Goal: Information Seeking & Learning: Learn about a topic

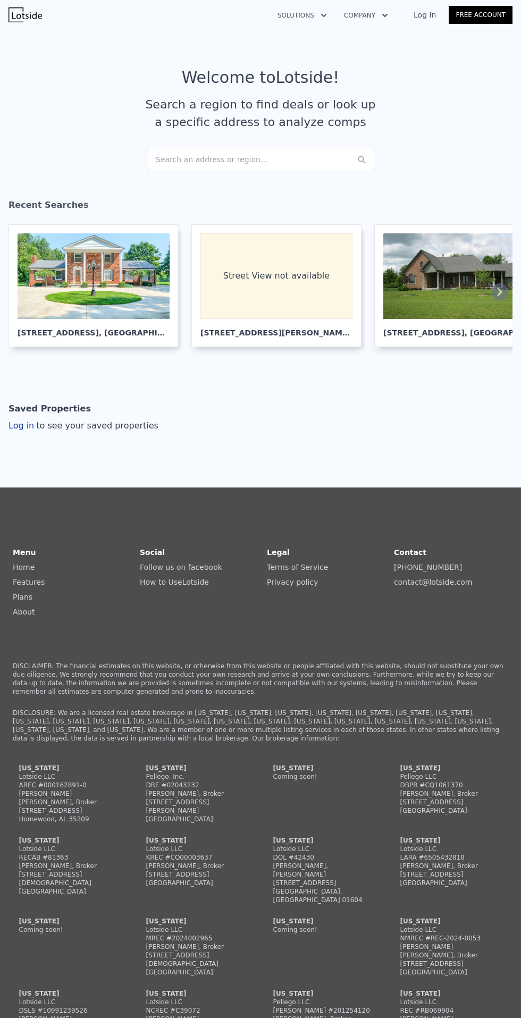
click at [252, 164] on div "Search an address or region..." at bounding box center [260, 159] width 227 height 23
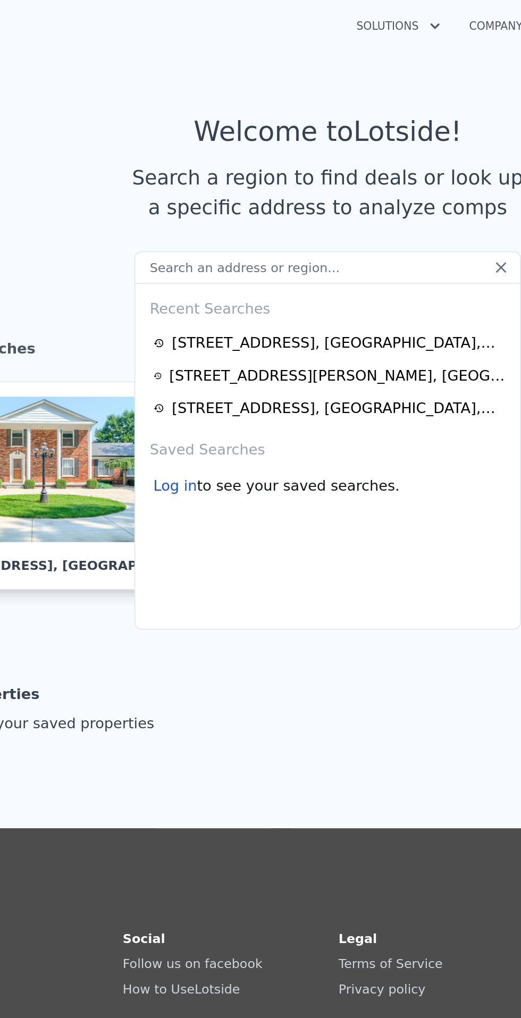
type input "[STREET_ADDRESS][PERSON_NAME]"
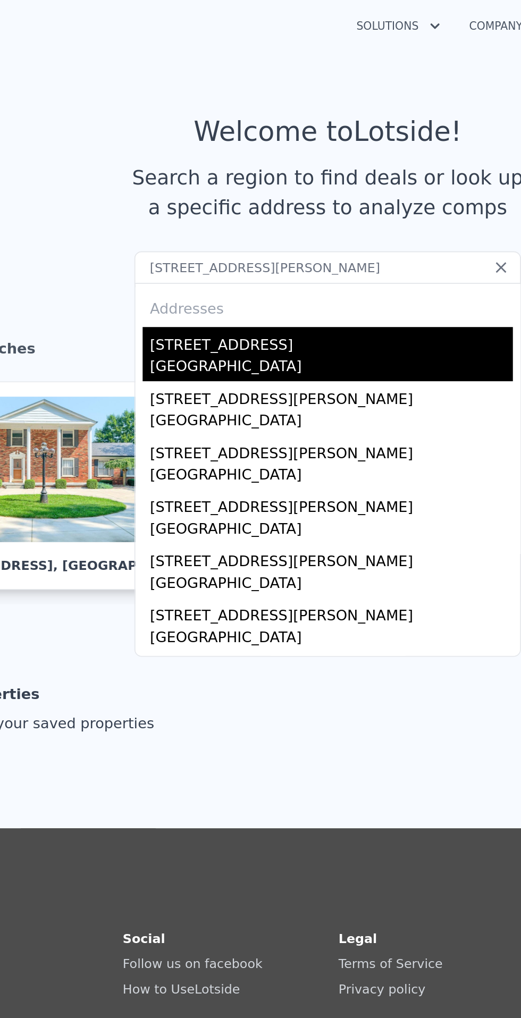
click at [214, 204] on div "5780 Rochester Rd" at bounding box center [263, 200] width 214 height 17
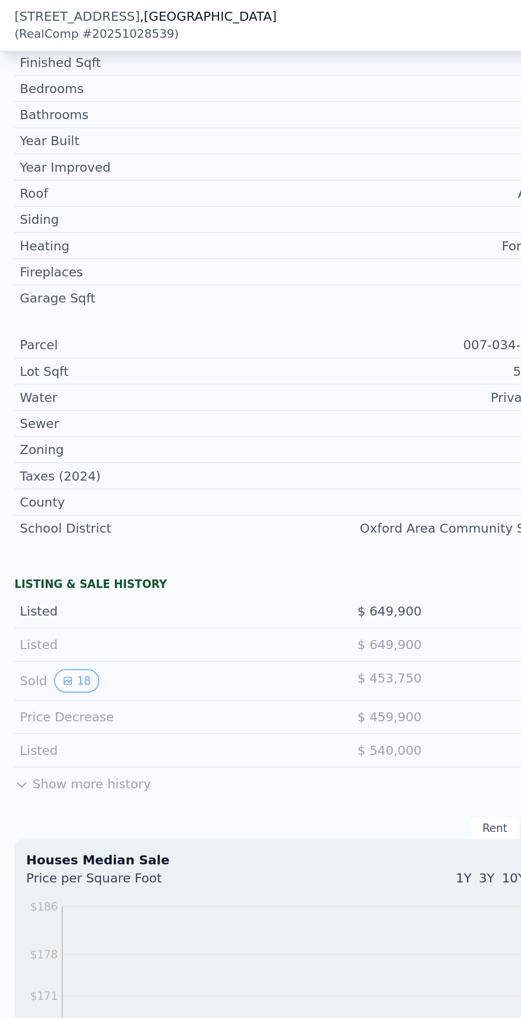
scroll to position [395, 0]
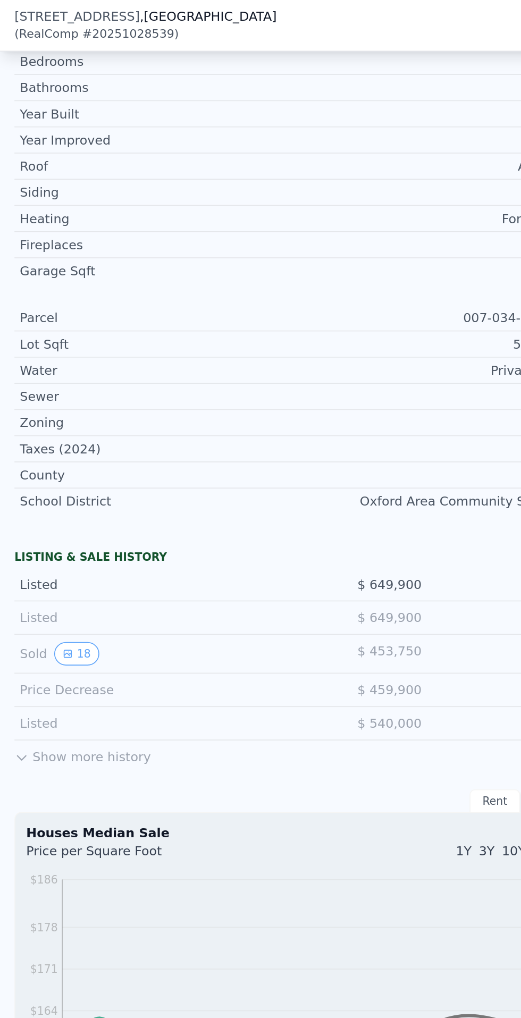
click at [20, 445] on button "Show more history" at bounding box center [49, 443] width 80 height 15
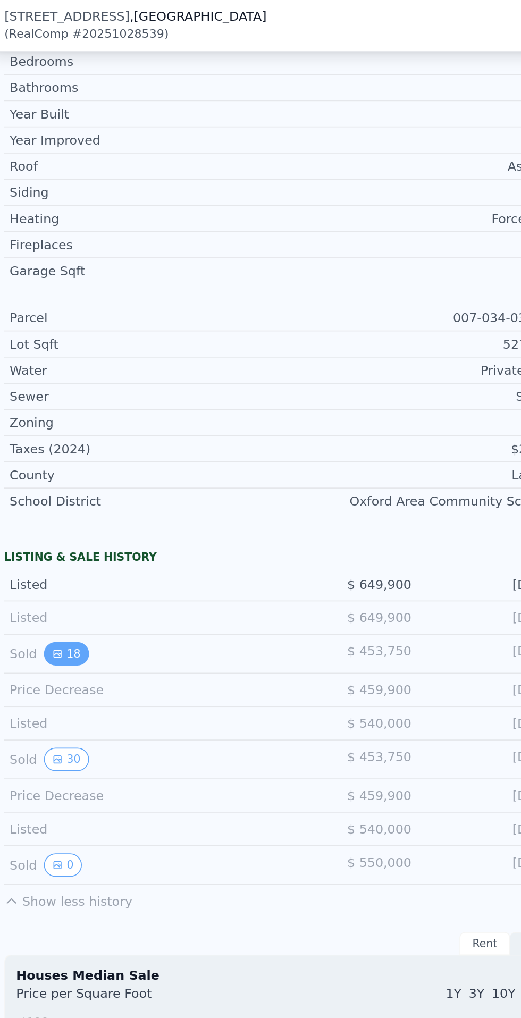
click at [45, 384] on button "18" at bounding box center [45, 385] width 26 height 14
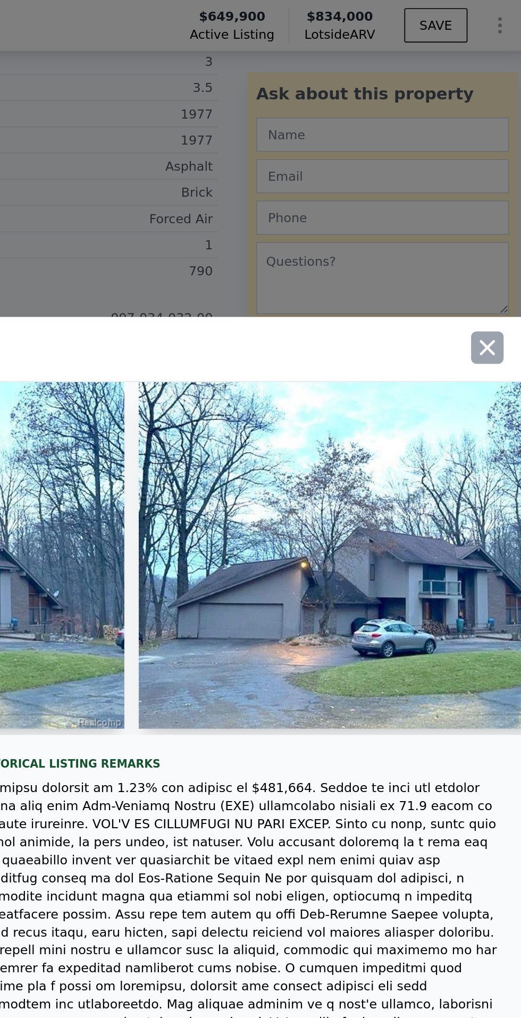
click at [495, 209] on icon "button" at bounding box center [494, 204] width 9 height 9
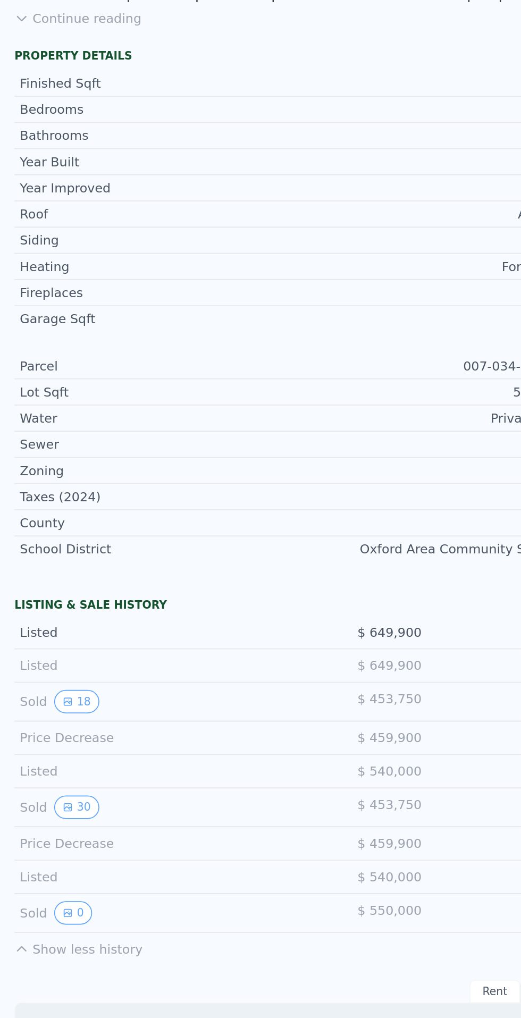
scroll to position [309, 0]
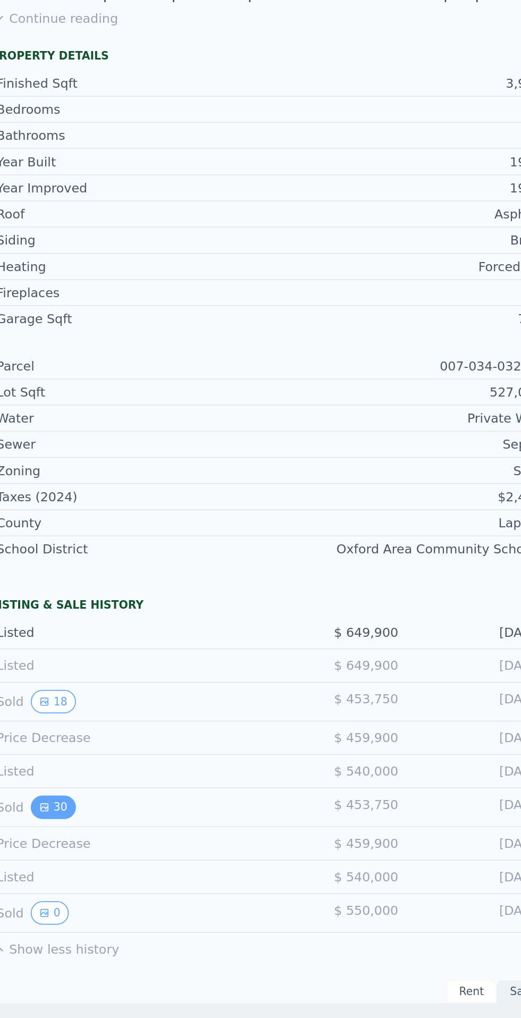
click at [41, 534] on icon "View historical data" at bounding box center [40, 533] width 4 height 4
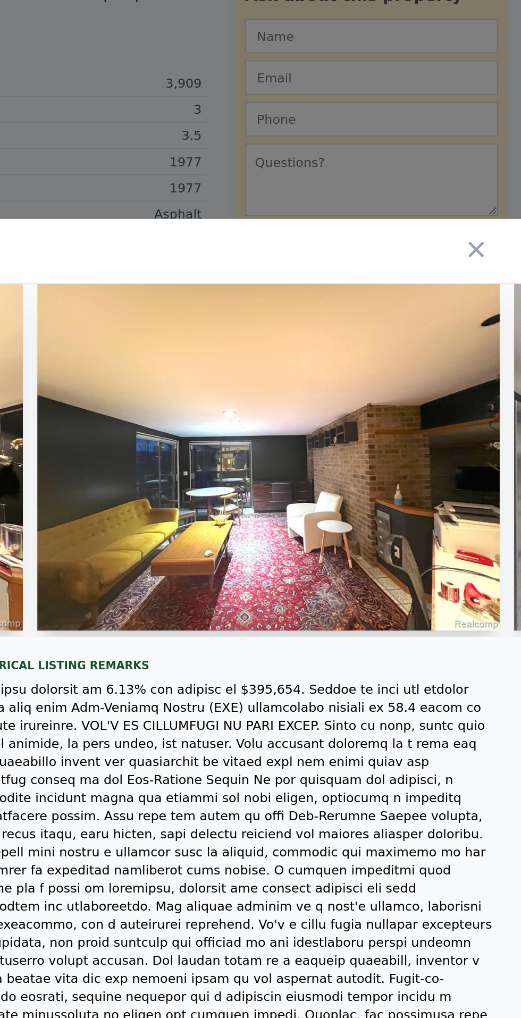
scroll to position [0, 4998]
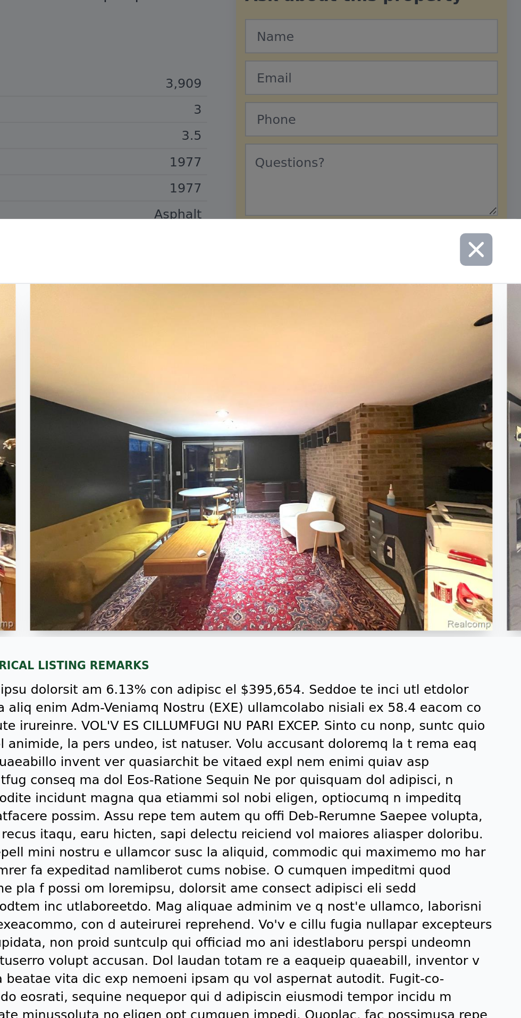
click at [497, 212] on icon "button" at bounding box center [494, 204] width 15 height 15
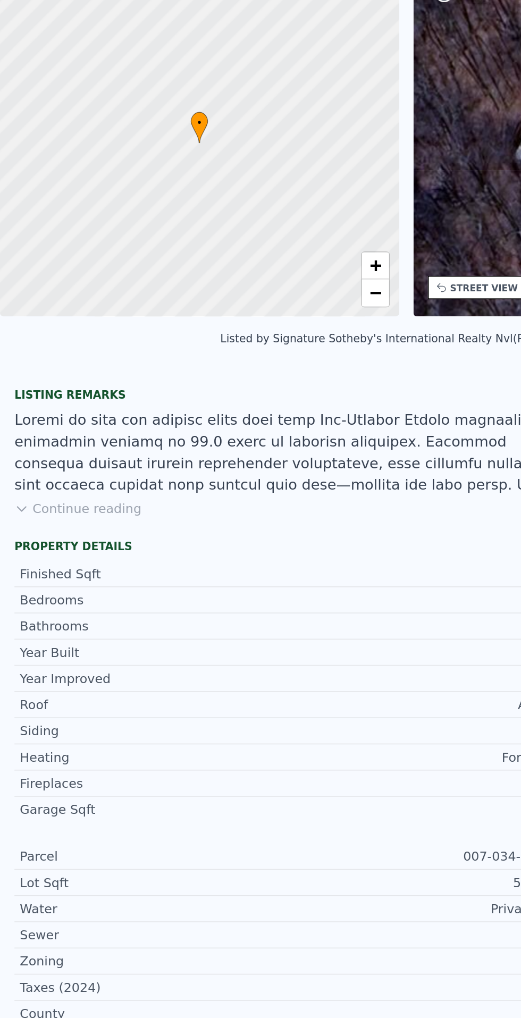
scroll to position [4, 0]
